Goal: Transaction & Acquisition: Purchase product/service

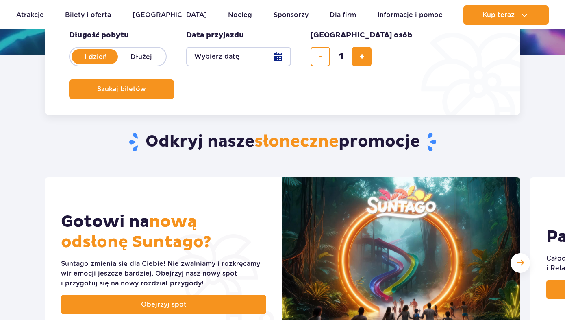
scroll to position [203, 0]
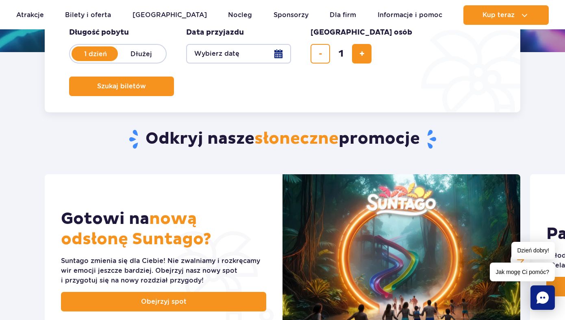
click at [252, 51] on button "Wybierz datę" at bounding box center [238, 54] width 105 height 20
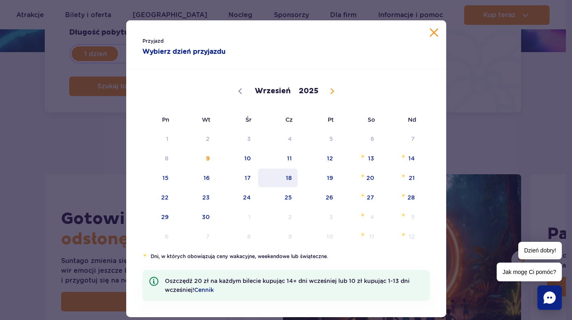
click at [290, 178] on span "18" at bounding box center [277, 177] width 41 height 19
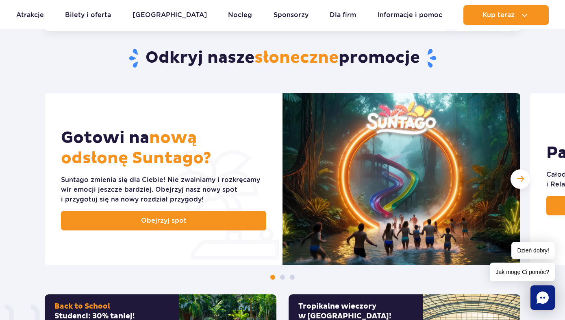
scroll to position [285, 0]
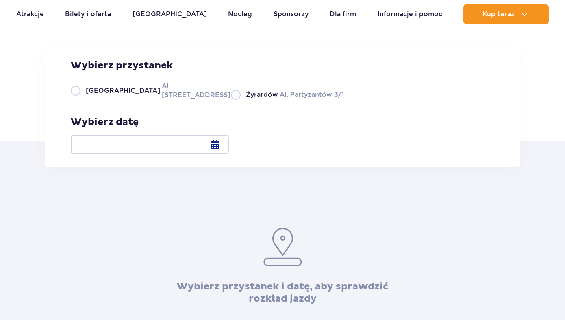
scroll to position [81, 0]
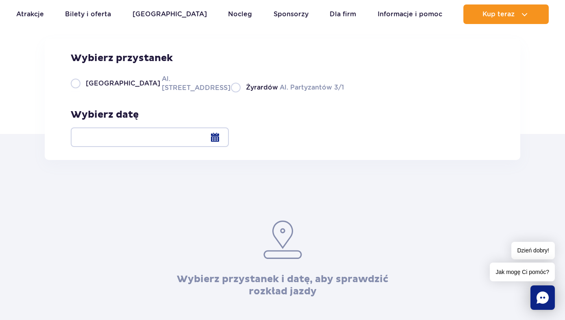
click at [142, 92] on label "Warszawa Al. Jerozolimskie 56" at bounding box center [146, 83] width 151 height 18
click at [80, 92] on input "Warszawa Al. Jerozolimskie 56" at bounding box center [75, 92] width 9 height 2
radio input "true"
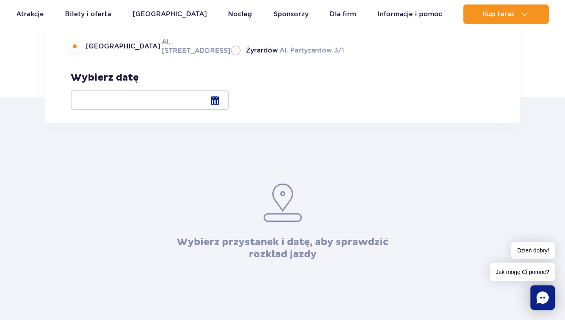
scroll to position [163, 0]
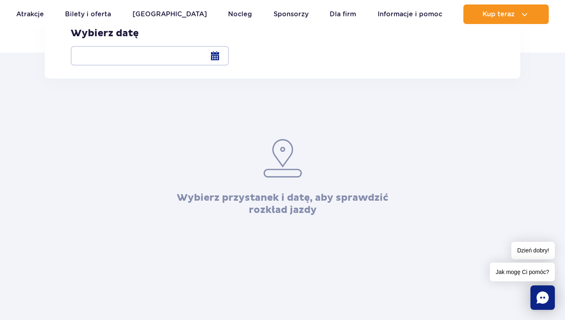
click at [229, 54] on div at bounding box center [150, 56] width 158 height 20
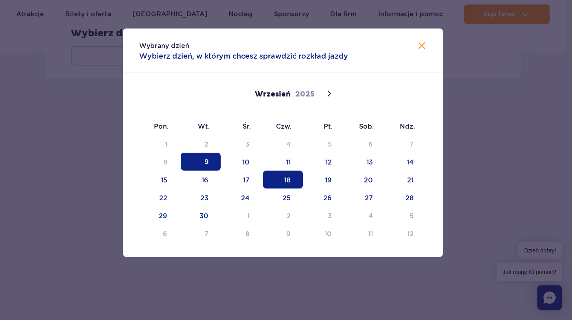
click at [279, 181] on span "18" at bounding box center [283, 179] width 40 height 18
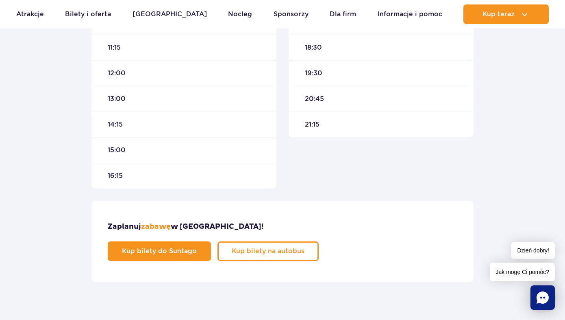
scroll to position [529, 0]
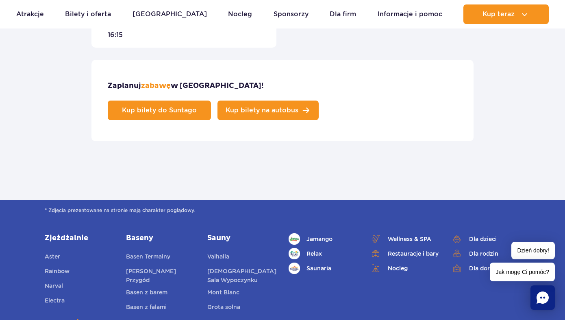
click at [319, 100] on link "Kup bilety na autobus" at bounding box center [268, 110] width 101 height 20
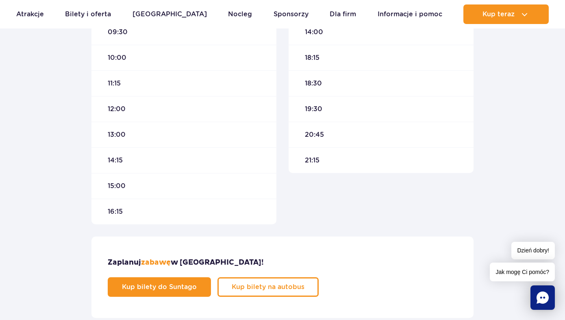
scroll to position [366, 0]
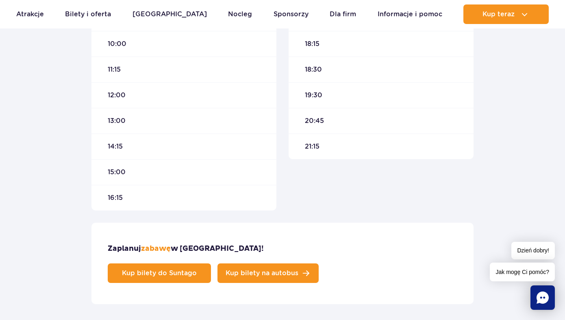
click at [299, 270] on span "Kup bilety na autobus" at bounding box center [262, 273] width 73 height 7
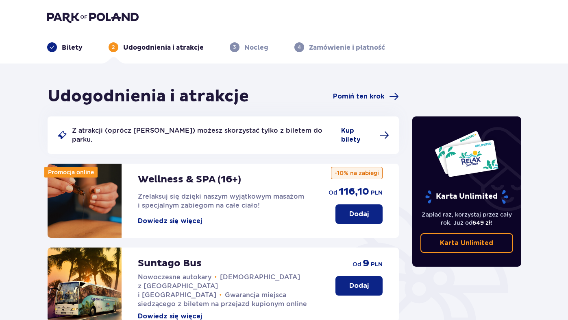
click at [359, 126] on span "Kup bilety" at bounding box center [365, 135] width 48 height 18
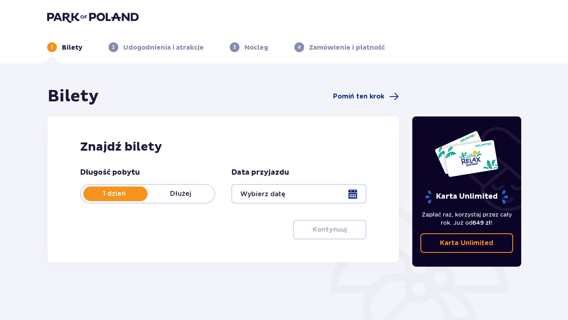
click at [249, 190] on div at bounding box center [298, 194] width 135 height 20
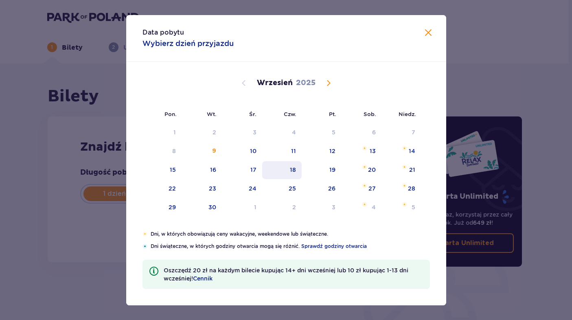
click at [291, 173] on div "18" at bounding box center [293, 170] width 6 height 8
type input "18.09.25"
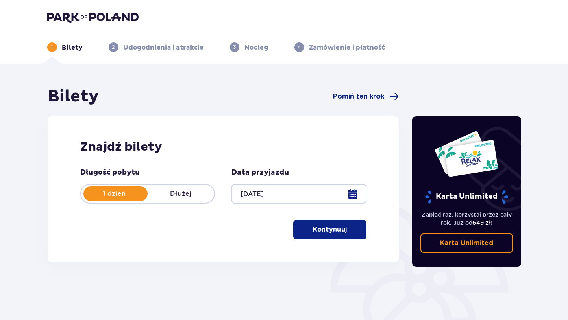
click at [313, 228] on p "Kontynuuj" at bounding box center [330, 229] width 34 height 9
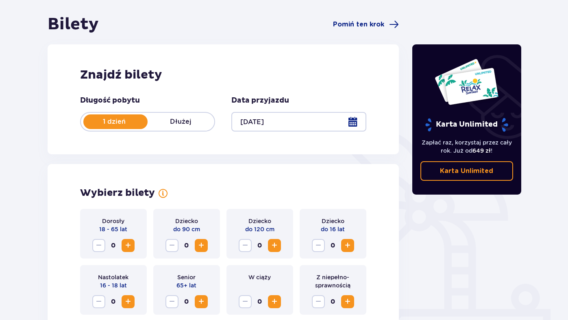
scroll to position [16, 0]
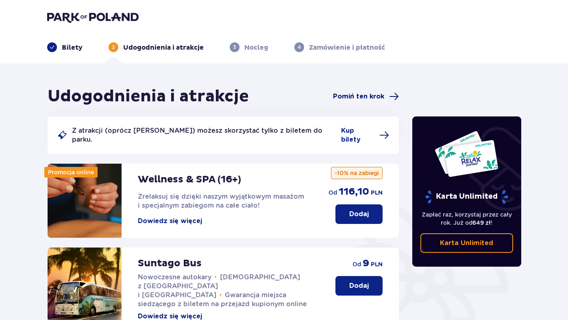
click at [356, 93] on span "Pomiń ten krok" at bounding box center [358, 96] width 51 height 9
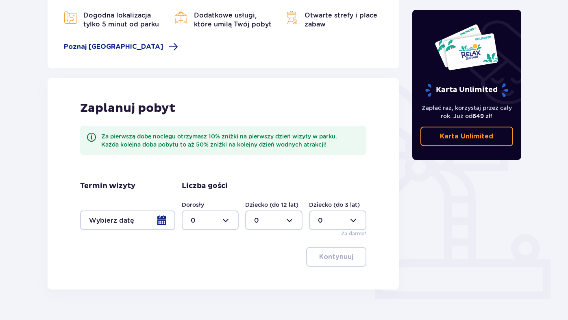
scroll to position [122, 0]
click at [140, 224] on div at bounding box center [127, 220] width 95 height 20
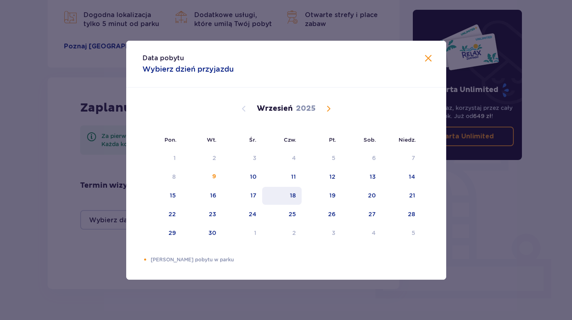
click at [283, 196] on div "18" at bounding box center [281, 196] width 39 height 18
click at [430, 55] on span at bounding box center [428, 59] width 10 height 10
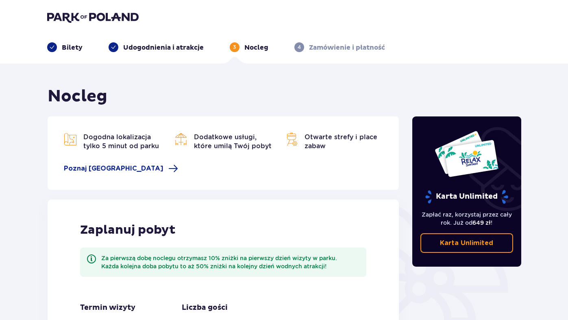
scroll to position [122, 0]
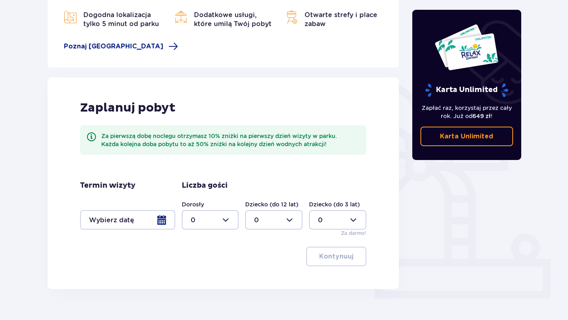
click at [253, 142] on div "Za pierwszą dobę noclegu otrzymasz 10% zniżki na pierwszy dzień wizyty w parku.…" at bounding box center [230, 140] width 259 height 16
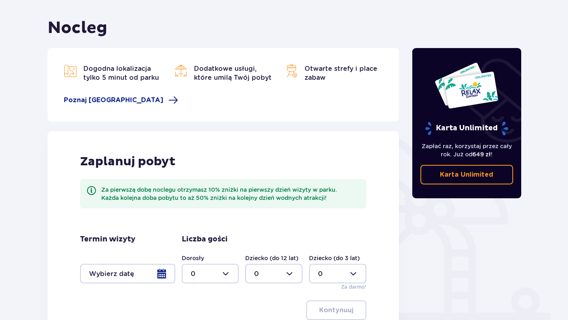
scroll to position [0, 0]
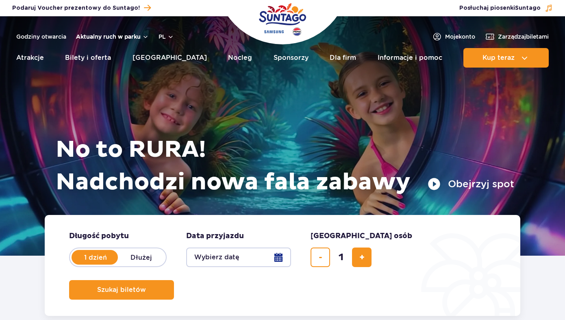
click at [107, 35] on button "Aktualny ruch w parku" at bounding box center [112, 36] width 73 height 7
